Goal: Transaction & Acquisition: Purchase product/service

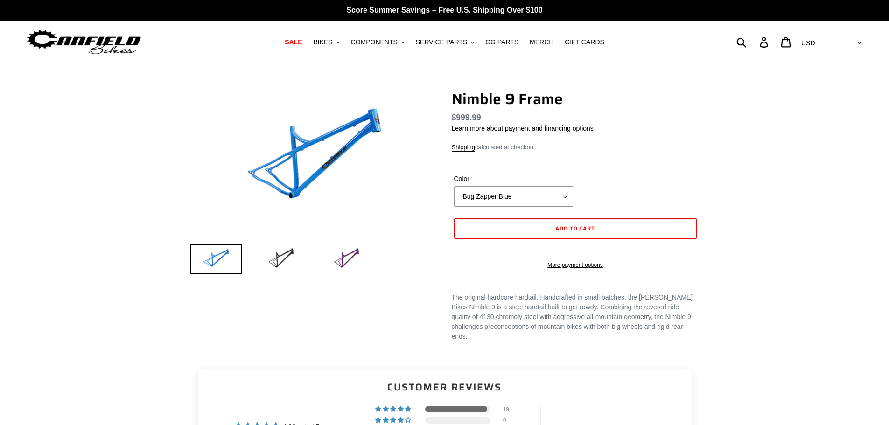
select select "highest-rating"
click at [495, 199] on select "Bug Zapper Blue Purple Haze Galaxy Black" at bounding box center [513, 196] width 119 height 21
click at [350, 258] on img at bounding box center [346, 259] width 51 height 30
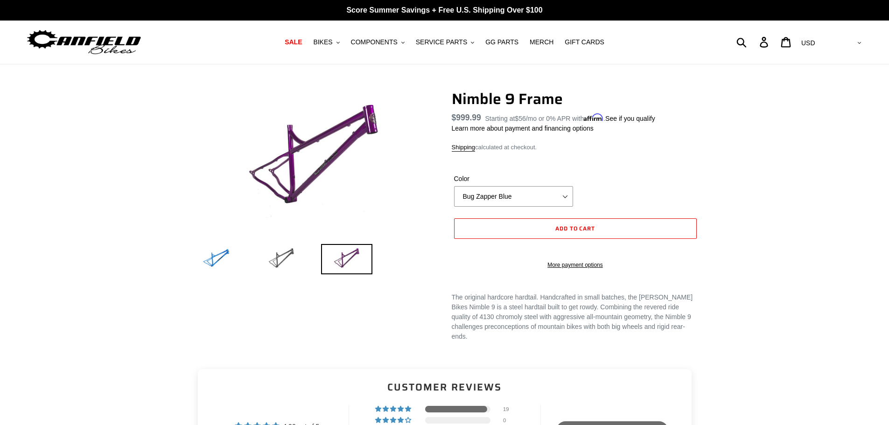
click at [301, 259] on img at bounding box center [281, 259] width 51 height 30
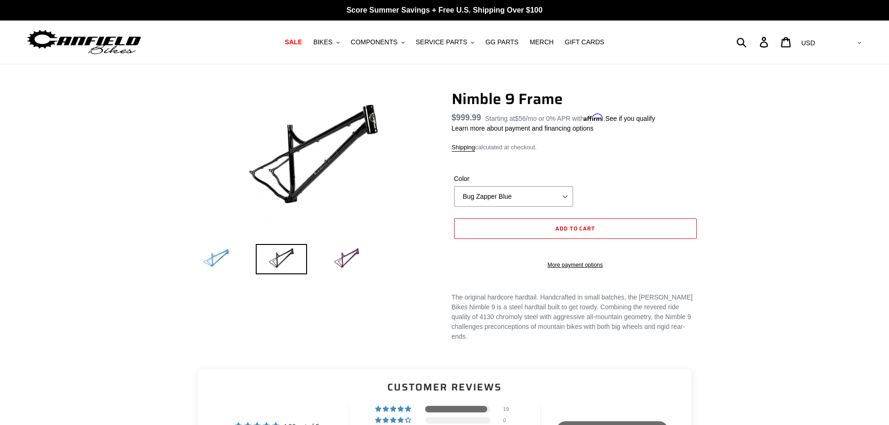
drag, startPoint x: 233, startPoint y: 259, endPoint x: 247, endPoint y: 257, distance: 14.1
click at [233, 259] on img at bounding box center [215, 259] width 51 height 30
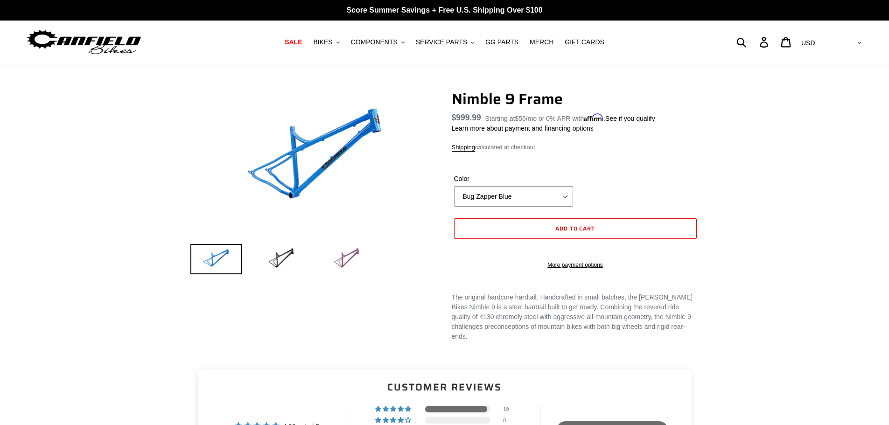
click at [344, 257] on img at bounding box center [346, 259] width 51 height 30
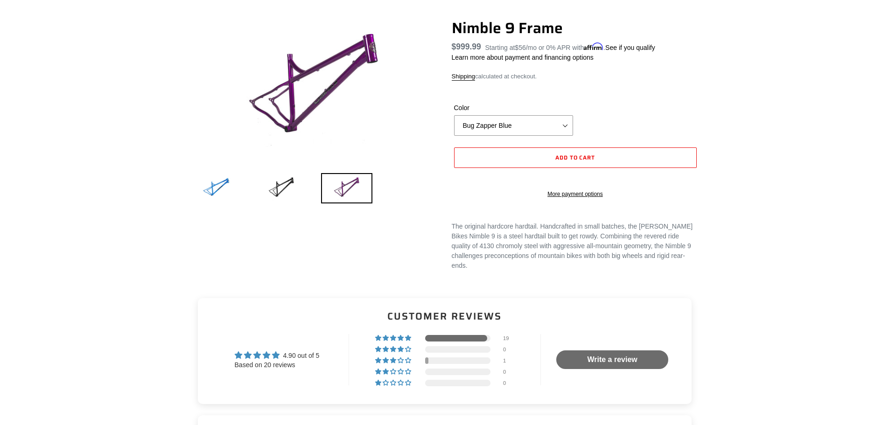
scroll to position [93, 0]
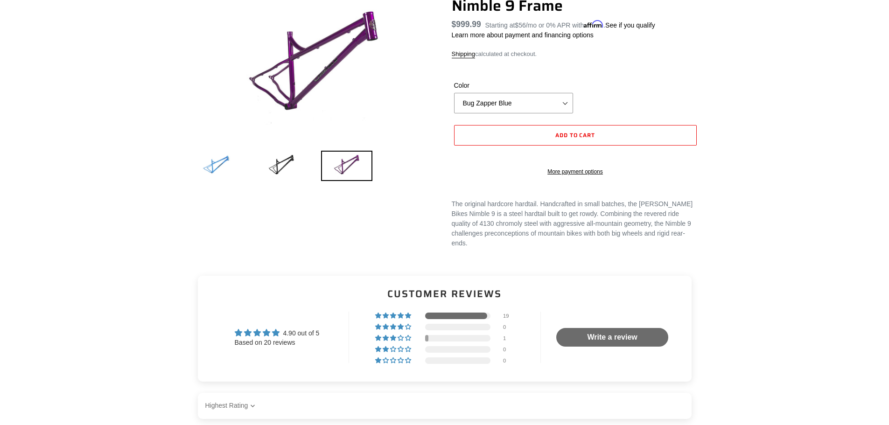
click at [196, 161] on img at bounding box center [215, 166] width 51 height 30
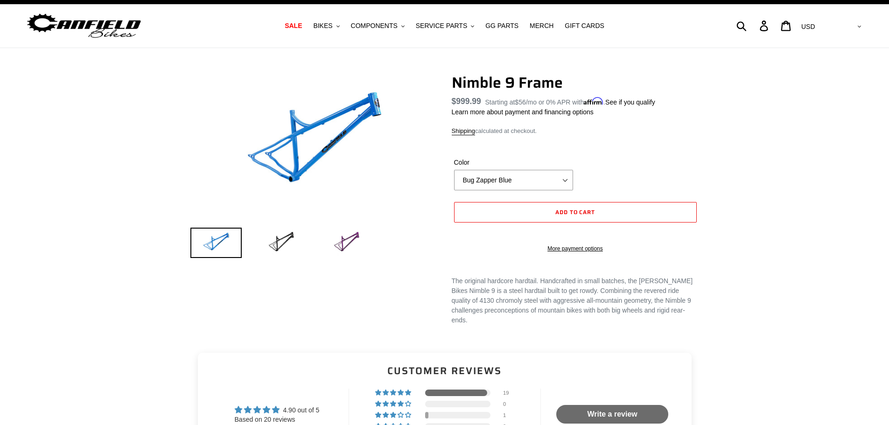
scroll to position [0, 0]
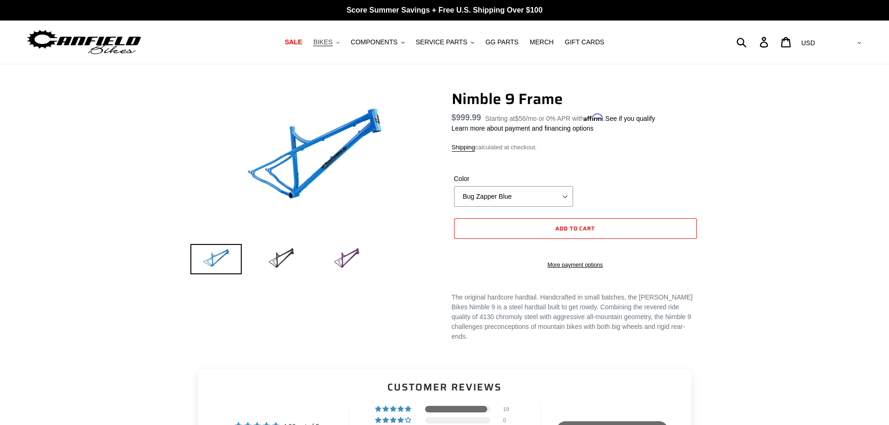
click at [344, 46] on button "BIKES .cls-1{fill:#231f20}" at bounding box center [325, 42] width 35 height 13
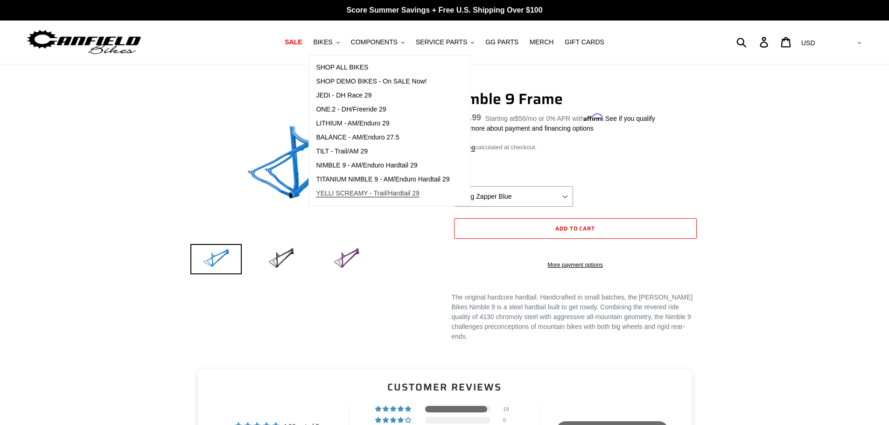
click at [363, 195] on span "YELLI SCREAMY - Trail/Hardtail 29" at bounding box center [368, 193] width 104 height 8
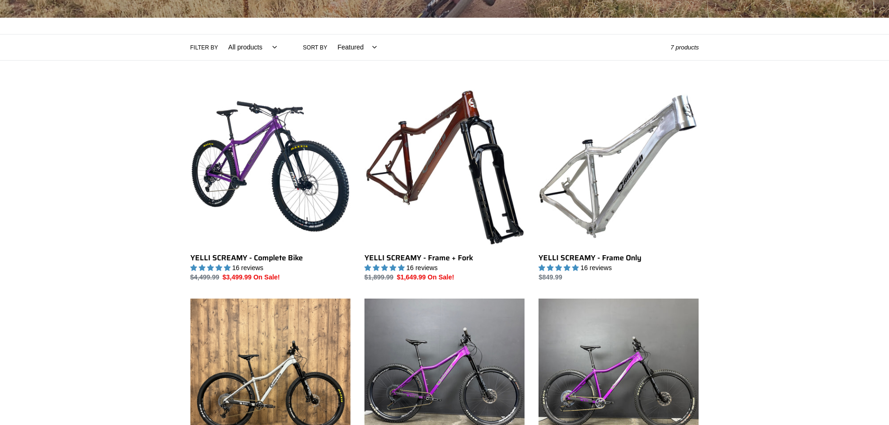
scroll to position [187, 0]
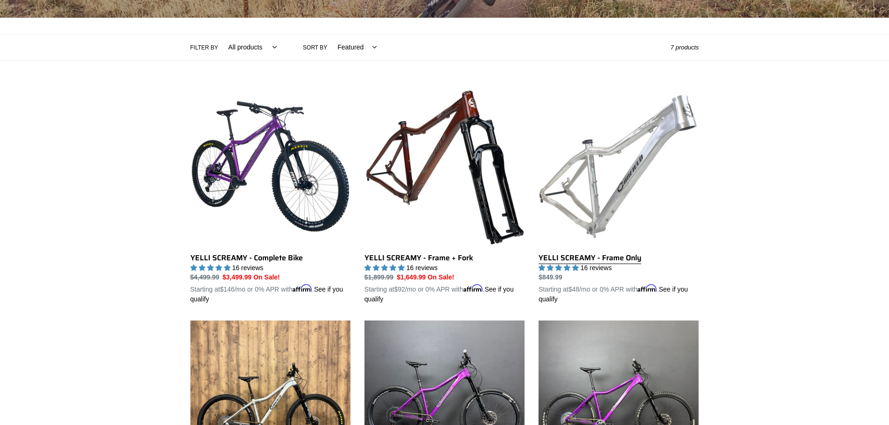
click at [592, 221] on link "YELLI SCREAMY - Frame Only" at bounding box center [618, 195] width 160 height 218
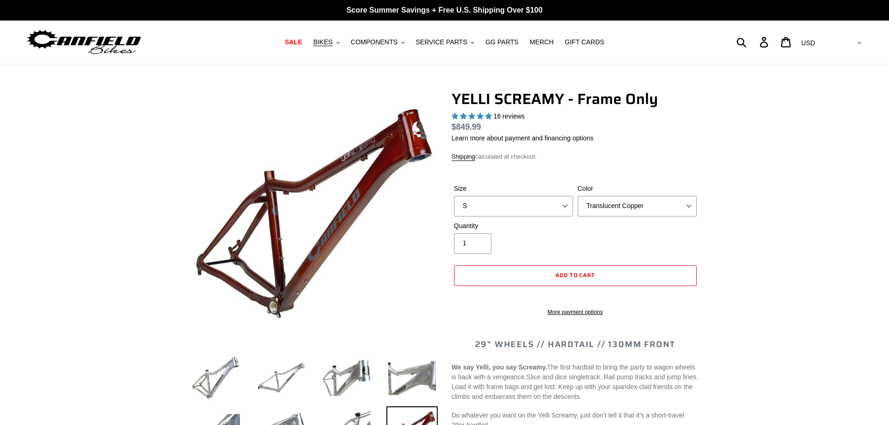
select select "highest-rating"
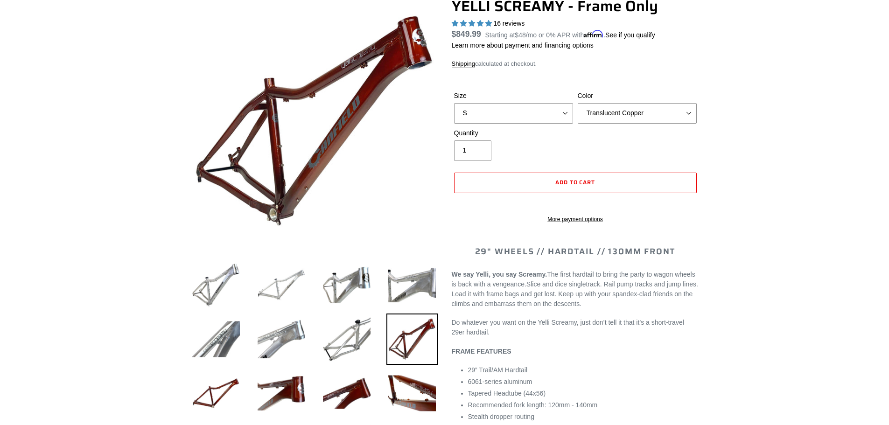
scroll to position [93, 0]
click at [593, 107] on select "Translucent Copper Purple Haze Raw" at bounding box center [637, 113] width 119 height 21
click at [592, 109] on select "Translucent Copper Purple Haze Raw" at bounding box center [637, 113] width 119 height 21
click at [519, 109] on select "S M L XL" at bounding box center [513, 113] width 119 height 21
select select "L"
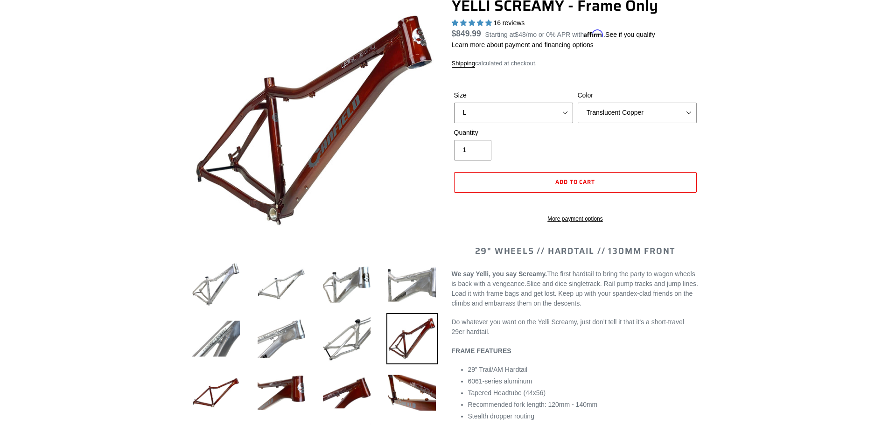
click at [454, 103] on select "S M L XL" at bounding box center [513, 113] width 119 height 21
